Goal: Task Accomplishment & Management: Manage account settings

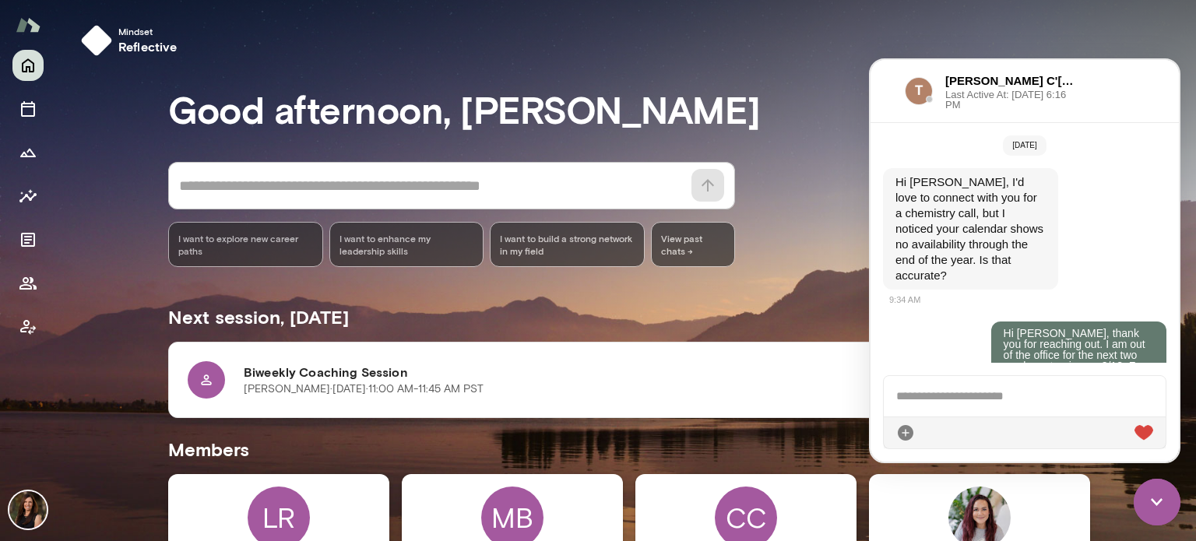
scroll to position [729, 0]
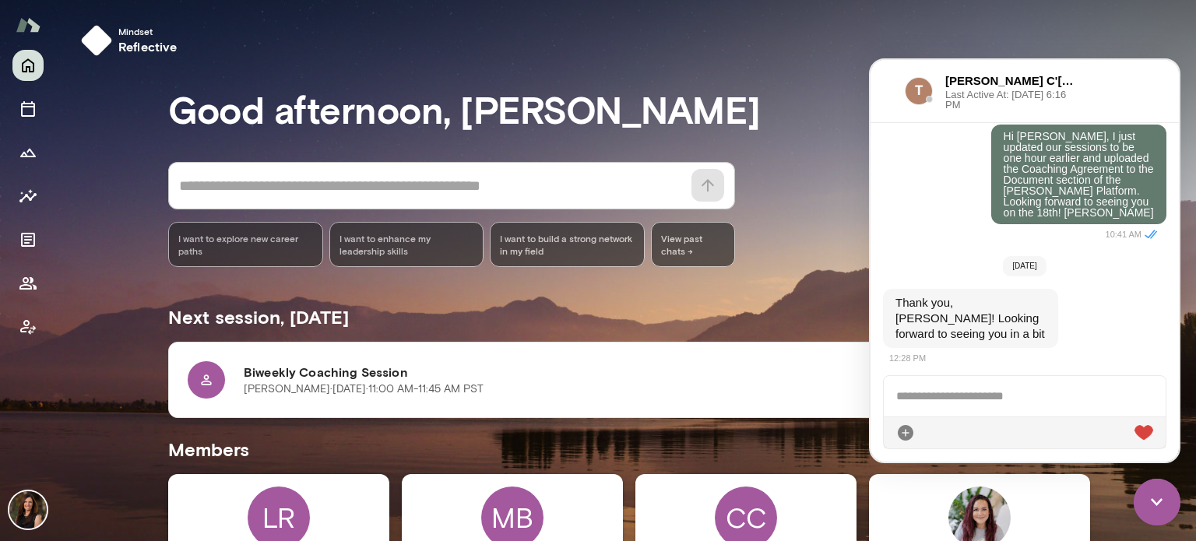
click at [1168, 513] on img at bounding box center [1157, 502] width 47 height 47
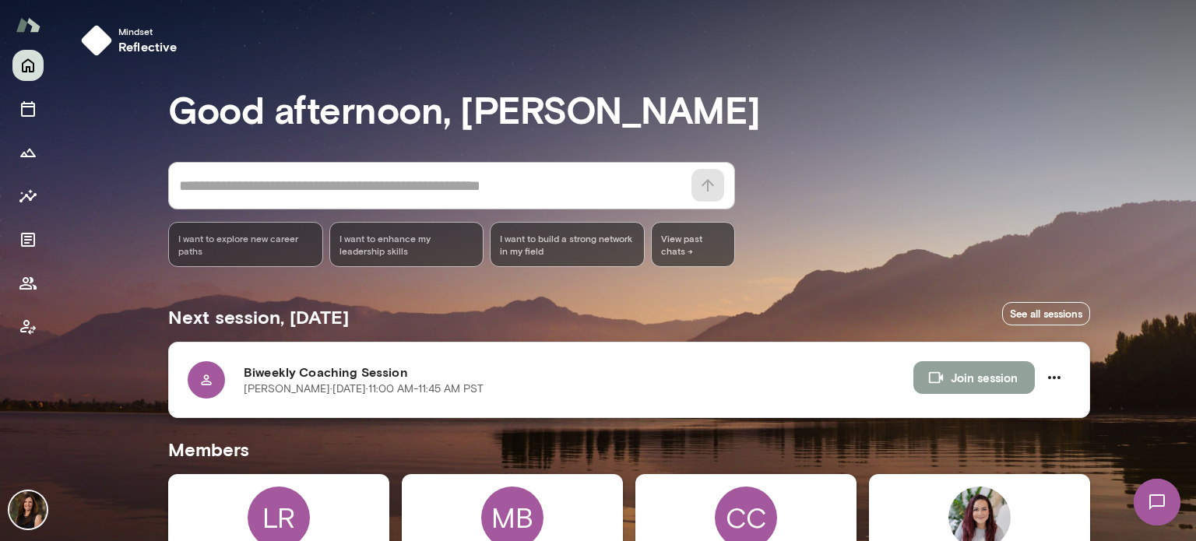
click at [996, 373] on button "Join session" at bounding box center [975, 377] width 122 height 33
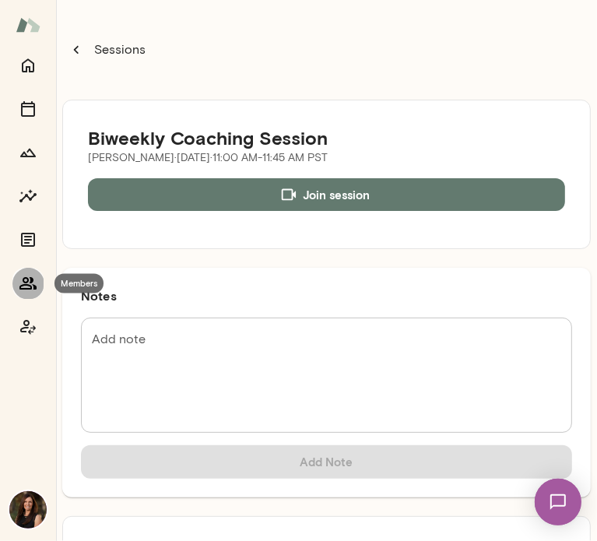
click at [41, 291] on button "Members" at bounding box center [27, 283] width 31 height 31
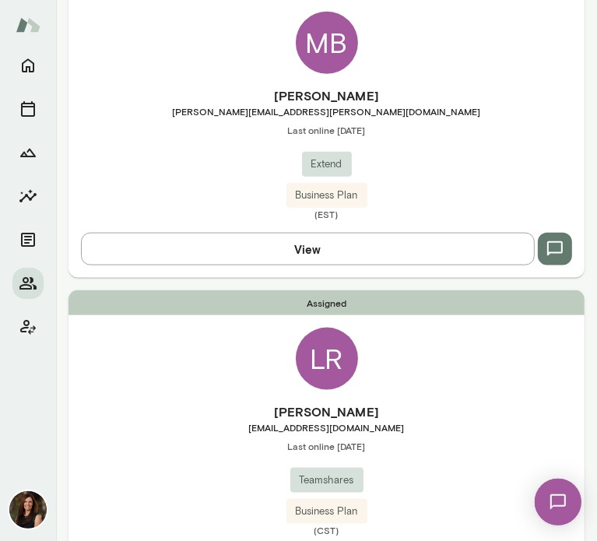
scroll to position [779, 0]
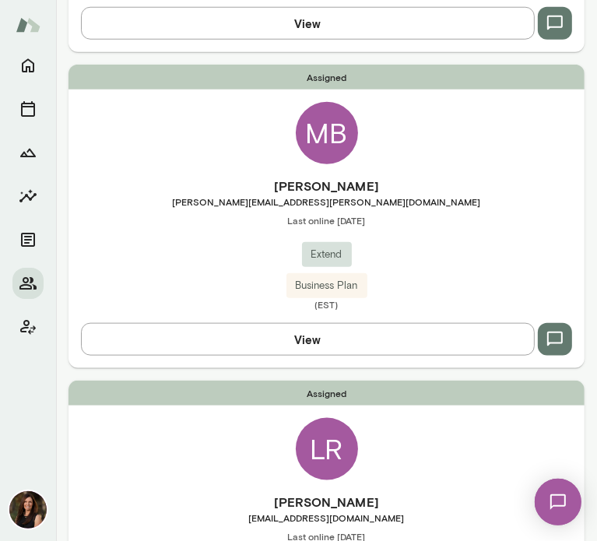
click at [473, 335] on button "View" at bounding box center [308, 339] width 454 height 33
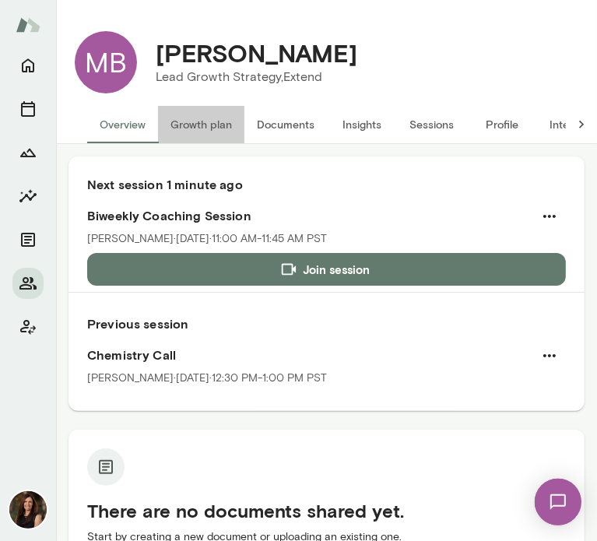
click at [218, 124] on button "Growth plan" at bounding box center [201, 124] width 86 height 37
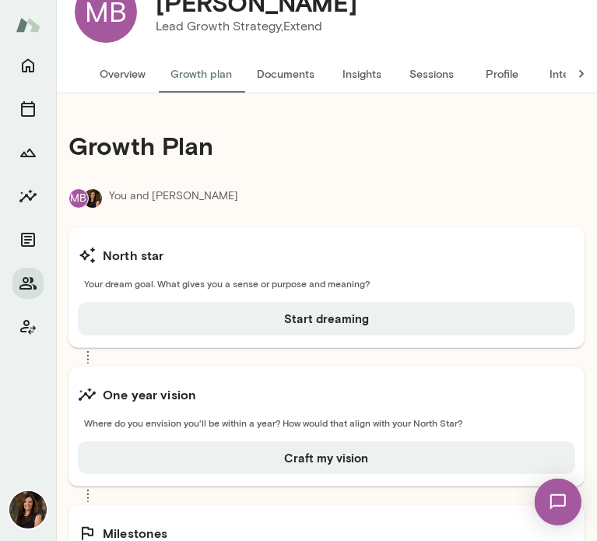
scroll to position [78, 0]
